Goal: Use online tool/utility: Utilize a website feature to perform a specific function

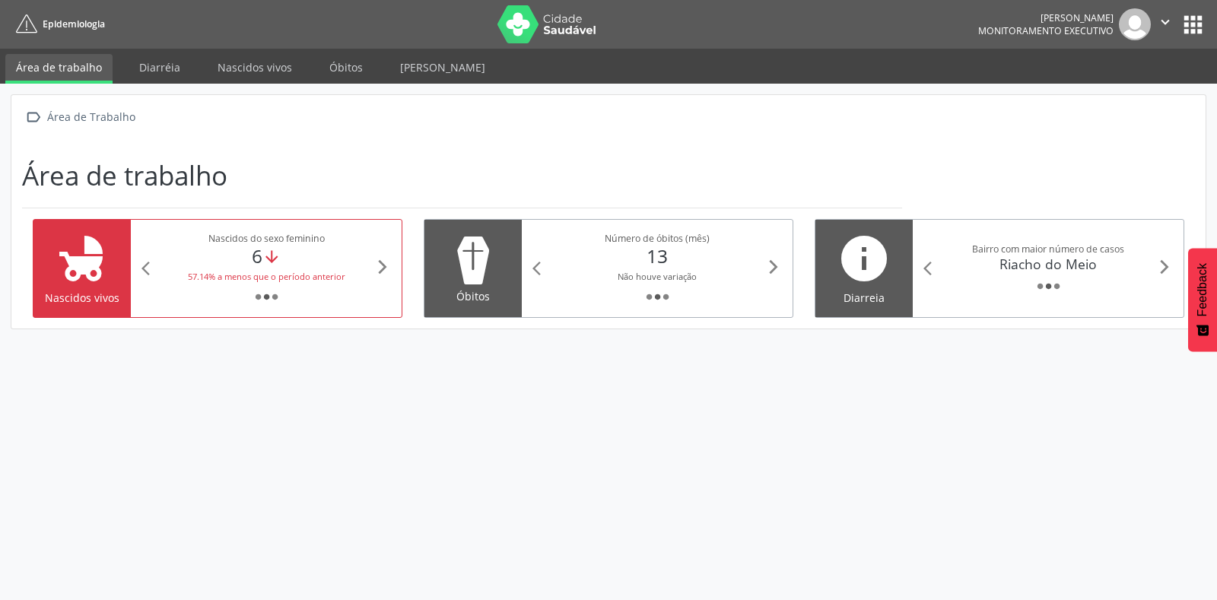
click at [956, 265] on div "Riacho do Meio" at bounding box center [1049, 264] width 216 height 17
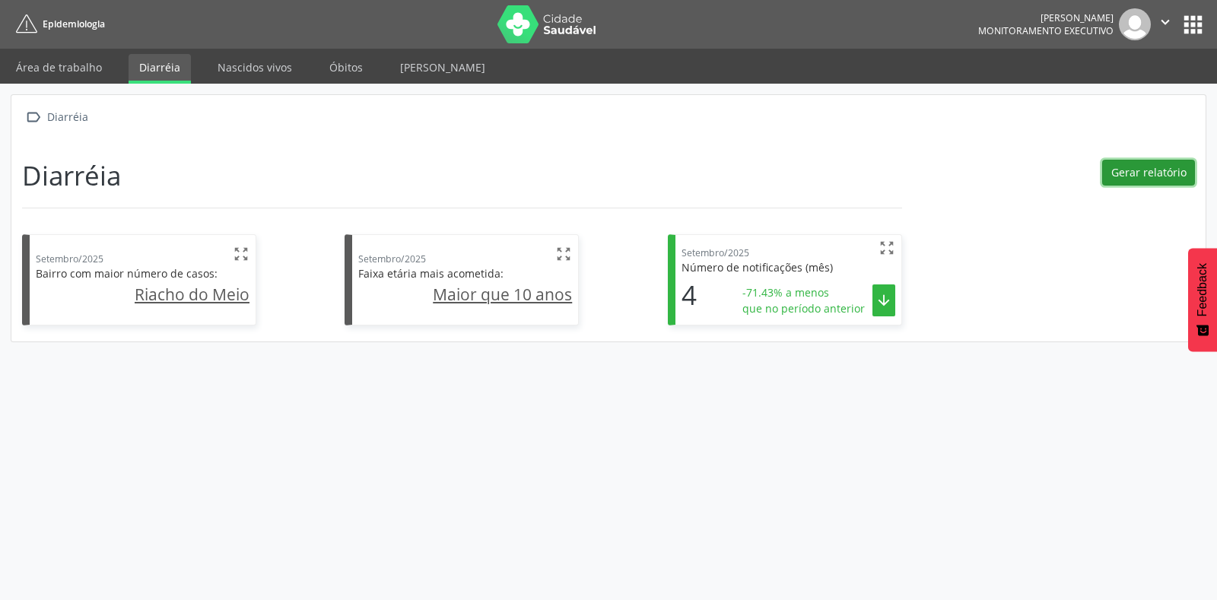
click at [1138, 174] on button "Gerar relatório" at bounding box center [1149, 173] width 93 height 26
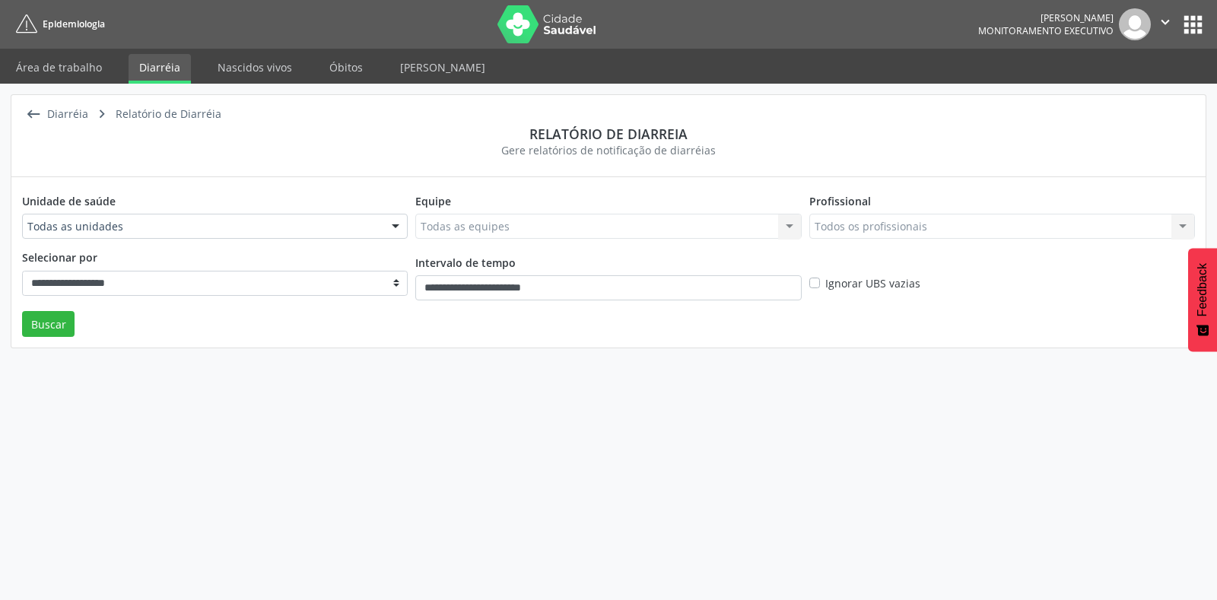
click at [393, 232] on div at bounding box center [395, 228] width 23 height 26
click at [821, 478] on div " Diarréia  Relatório de Diarréia Relatório de diarreia Gere relatórios de not…" at bounding box center [608, 342] width 1217 height 517
click at [487, 291] on input "**********" at bounding box center [608, 288] width 386 height 26
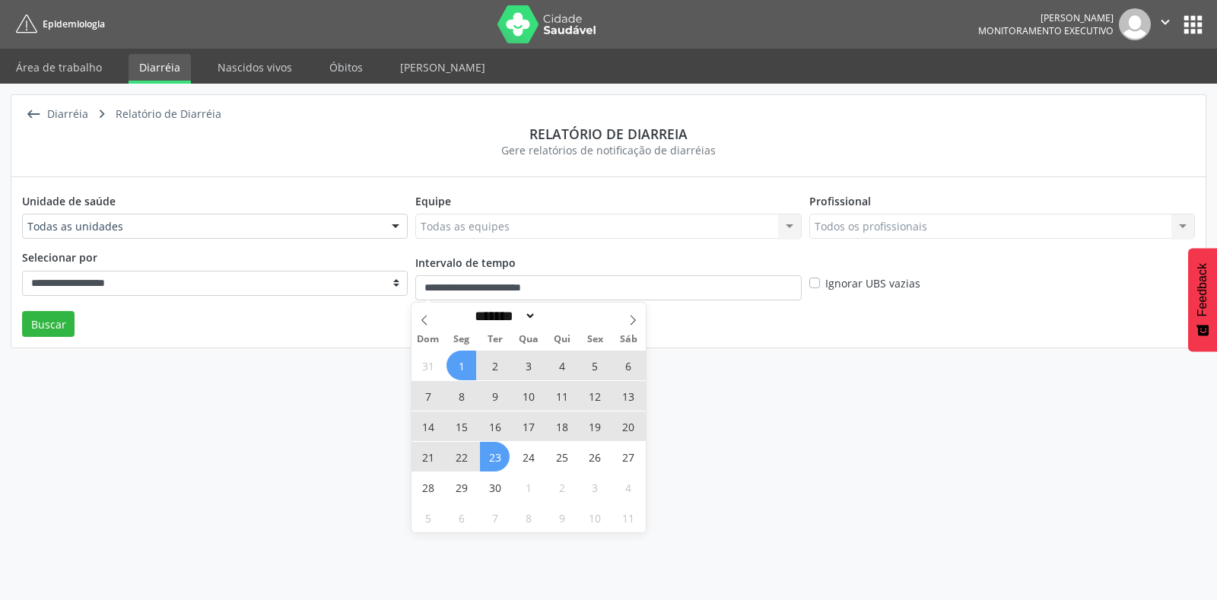
click at [428, 431] on span "14" at bounding box center [428, 427] width 30 height 30
type input "**********"
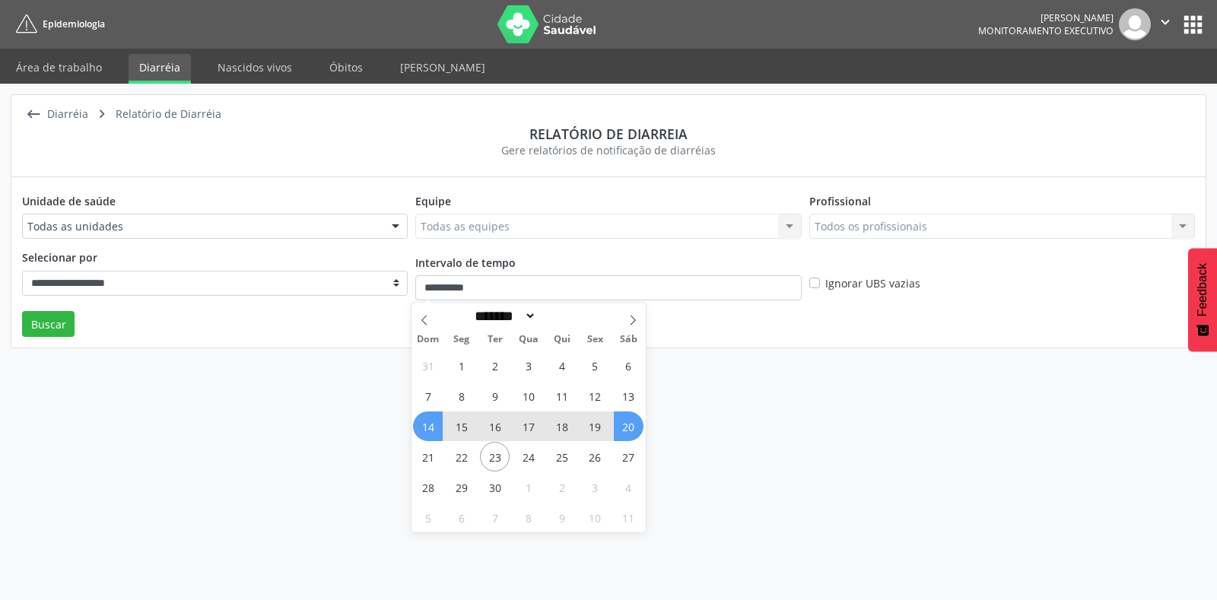
click at [631, 436] on span "20" at bounding box center [629, 427] width 30 height 30
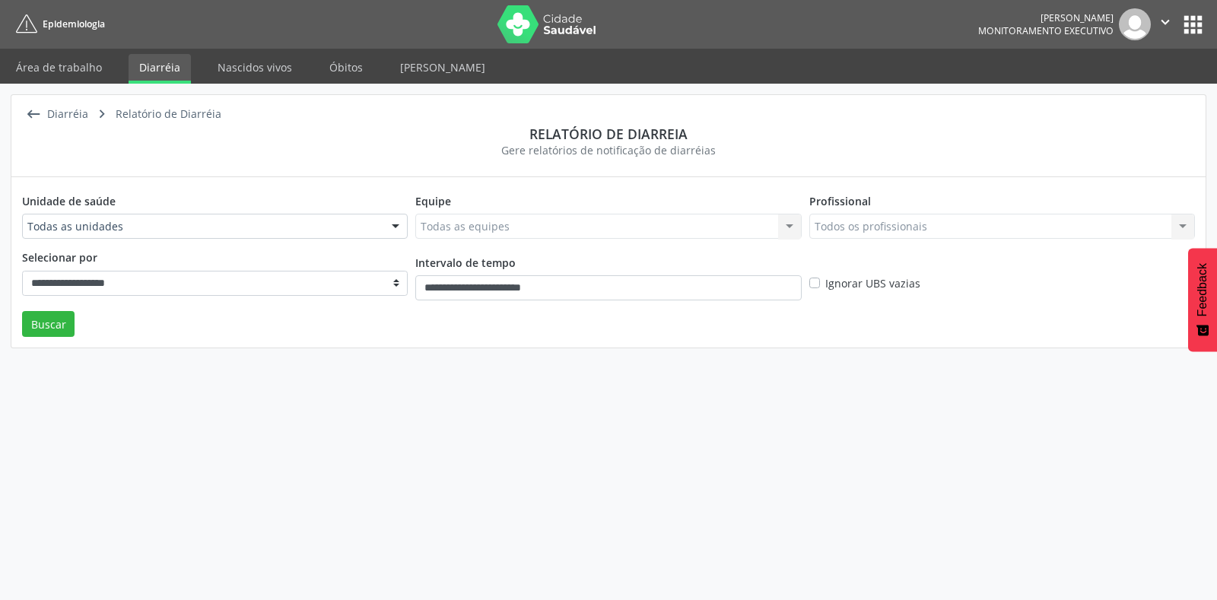
click at [826, 278] on label "Ignorar UBS vazias" at bounding box center [873, 283] width 95 height 16
click at [49, 326] on button "Buscar" at bounding box center [48, 324] width 53 height 26
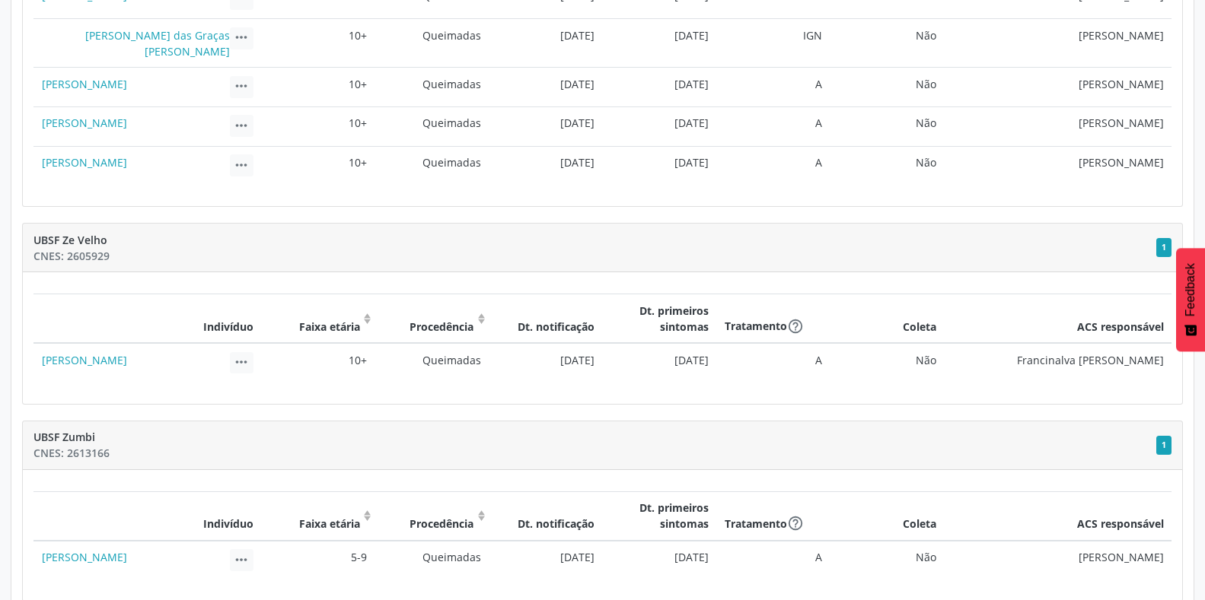
scroll to position [1139, 0]
